Goal: Contribute content: Add original content to the website for others to see

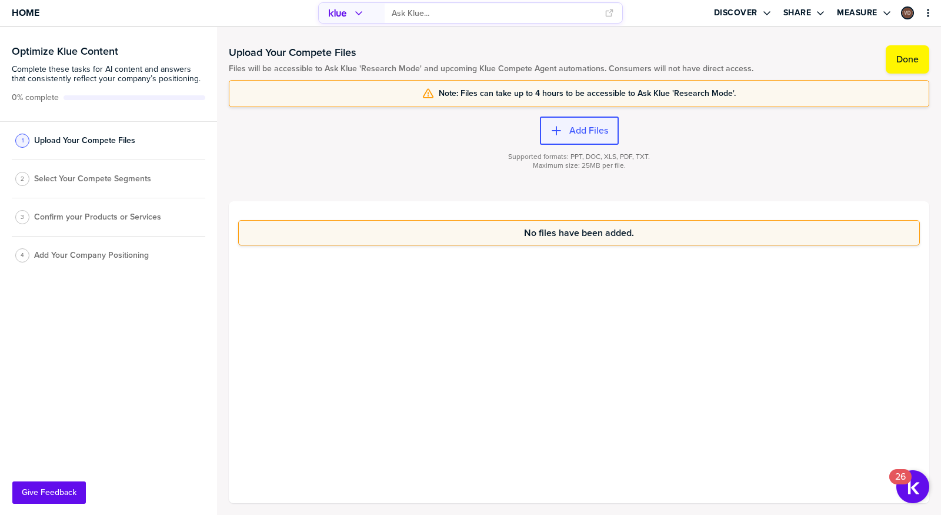
click at [596, 133] on label "Add Files" at bounding box center [588, 131] width 39 height 12
click at [94, 174] on span "Select Your Compete Segments" at bounding box center [92, 178] width 117 height 9
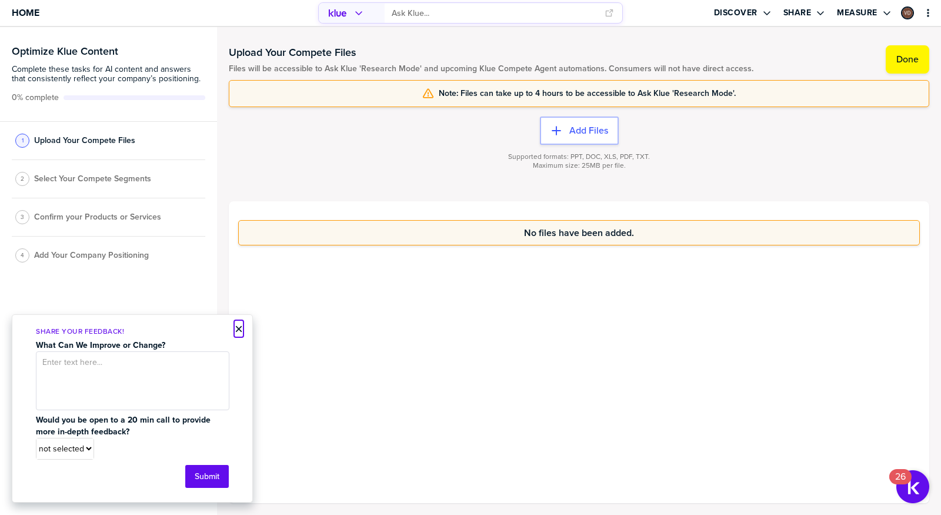
click at [241, 332] on button "×" at bounding box center [239, 329] width 8 height 14
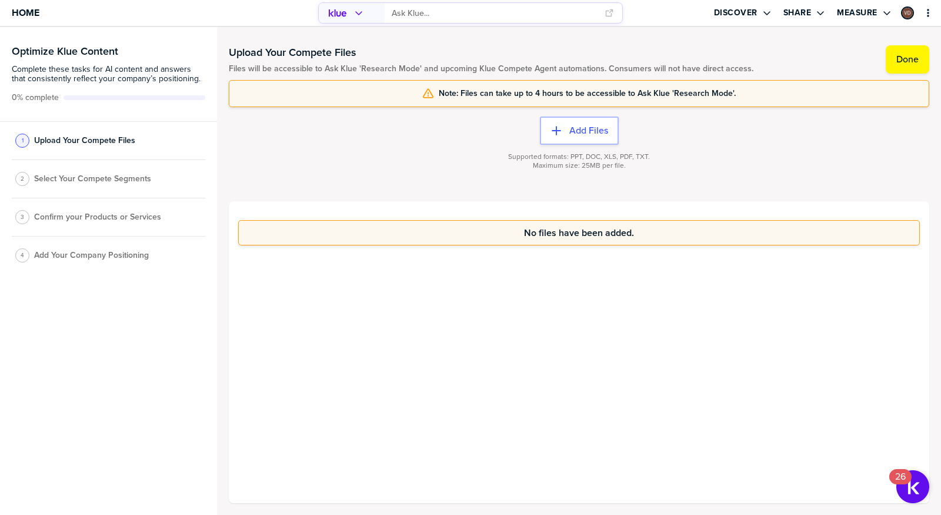
click at [23, 163] on div "2 Select Your Compete Segments" at bounding box center [109, 179] width 194 height 38
click at [24, 178] on div "2" at bounding box center [22, 179] width 14 height 14
click at [363, 177] on div at bounding box center [579, 180] width 701 height 7
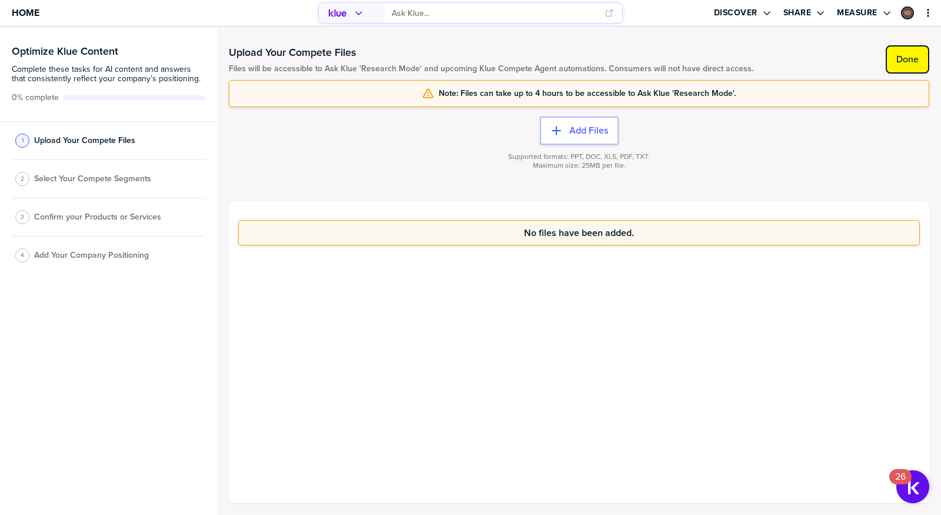
click at [919, 61] on label "Done" at bounding box center [907, 60] width 22 height 12
click at [108, 260] on span "Add Your Company Positioning" at bounding box center [91, 258] width 115 height 9
click at [107, 259] on span "Add Your Company Positioning" at bounding box center [91, 258] width 115 height 9
click at [79, 181] on span "Select Your Compete Segments" at bounding box center [92, 182] width 117 height 9
